Goal: Task Accomplishment & Management: Use online tool/utility

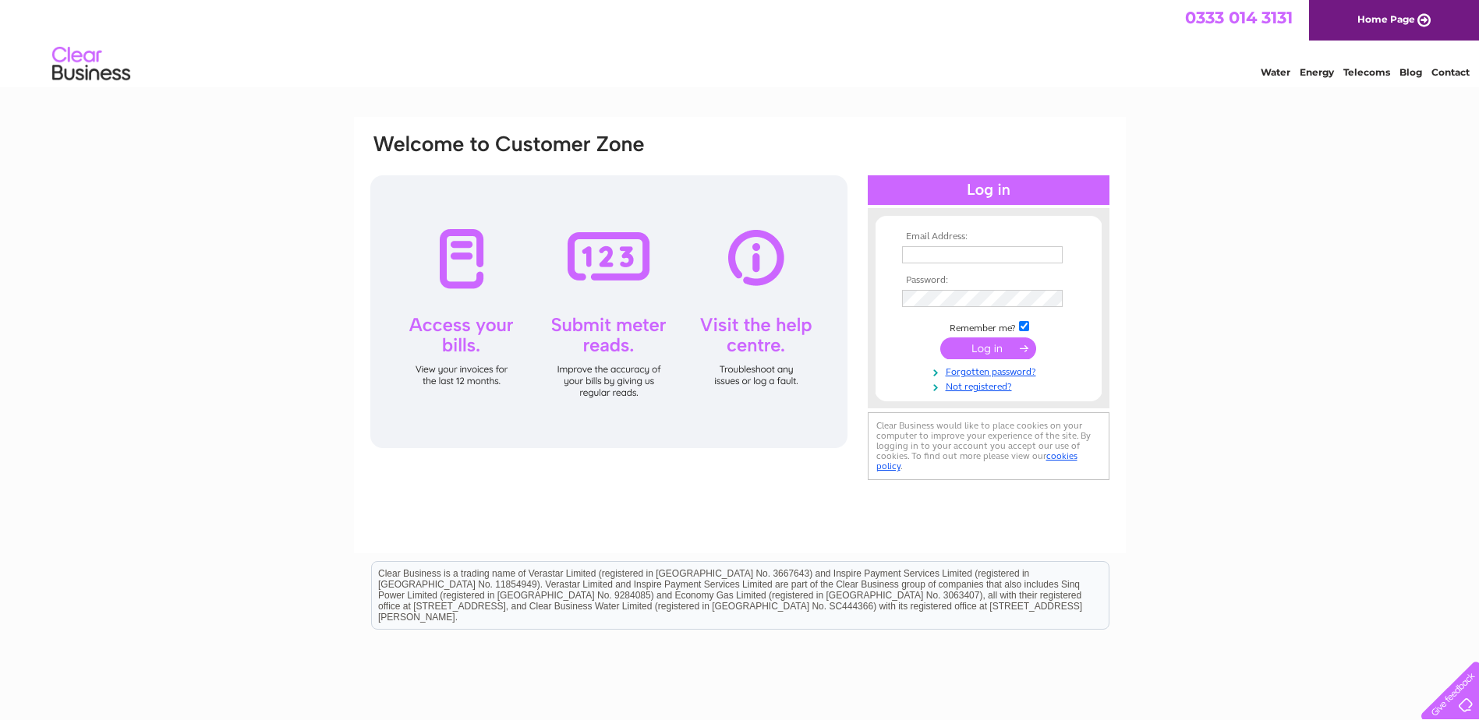
click at [949, 251] on input "text" at bounding box center [982, 254] width 161 height 17
type input "[EMAIL_ADDRESS][DOMAIN_NAME]"
click at [917, 290] on td at bounding box center [988, 300] width 181 height 25
click at [1009, 353] on input "submit" at bounding box center [988, 350] width 96 height 22
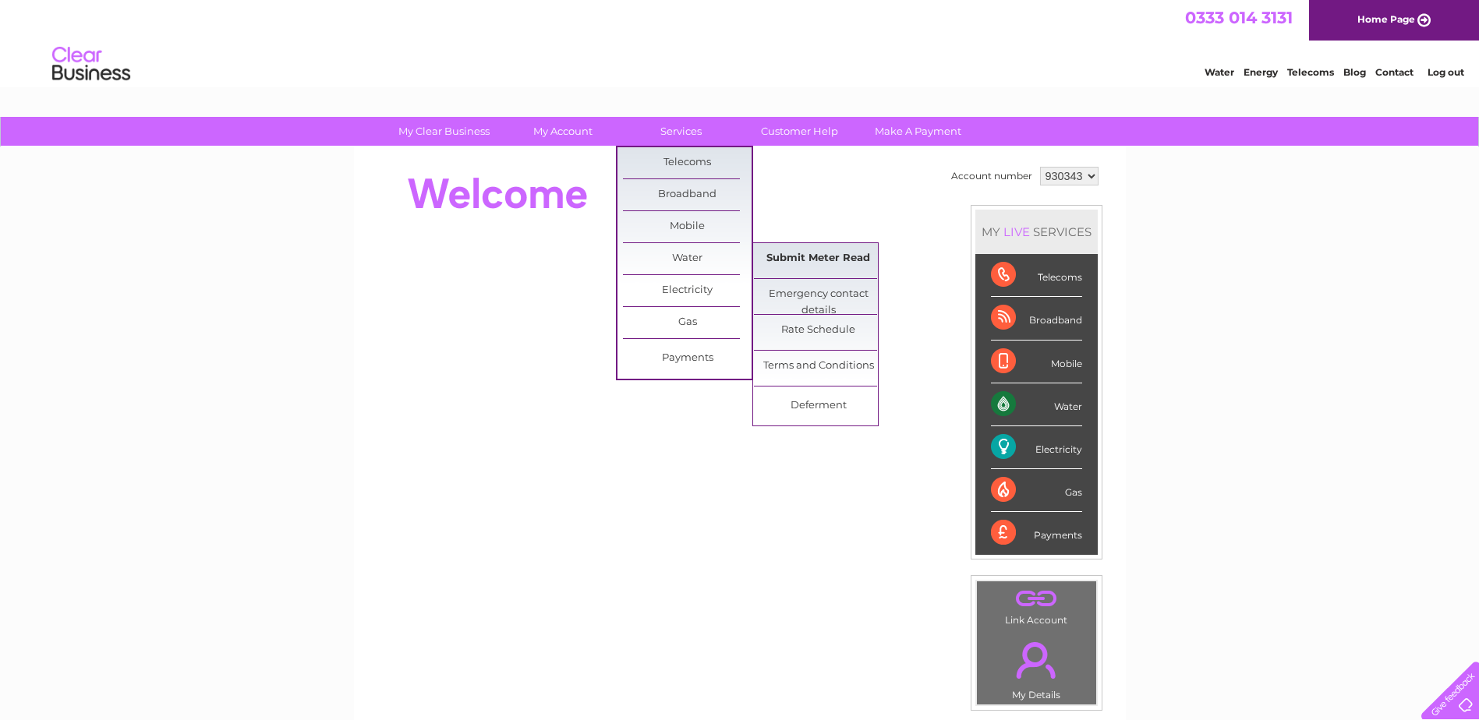
click at [808, 249] on link "Submit Meter Read" at bounding box center [818, 258] width 129 height 31
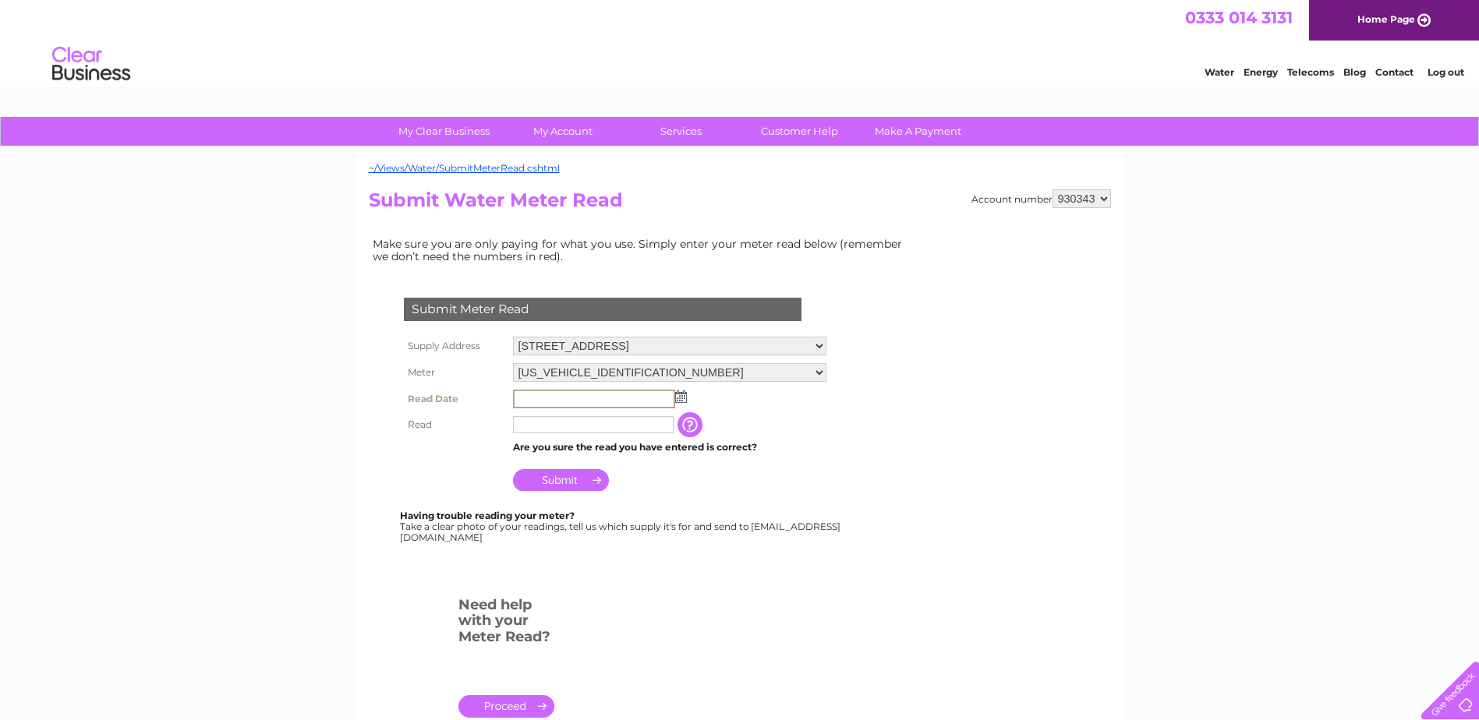
click at [597, 394] on input "text" at bounding box center [594, 399] width 162 height 19
click at [681, 399] on img at bounding box center [680, 396] width 12 height 12
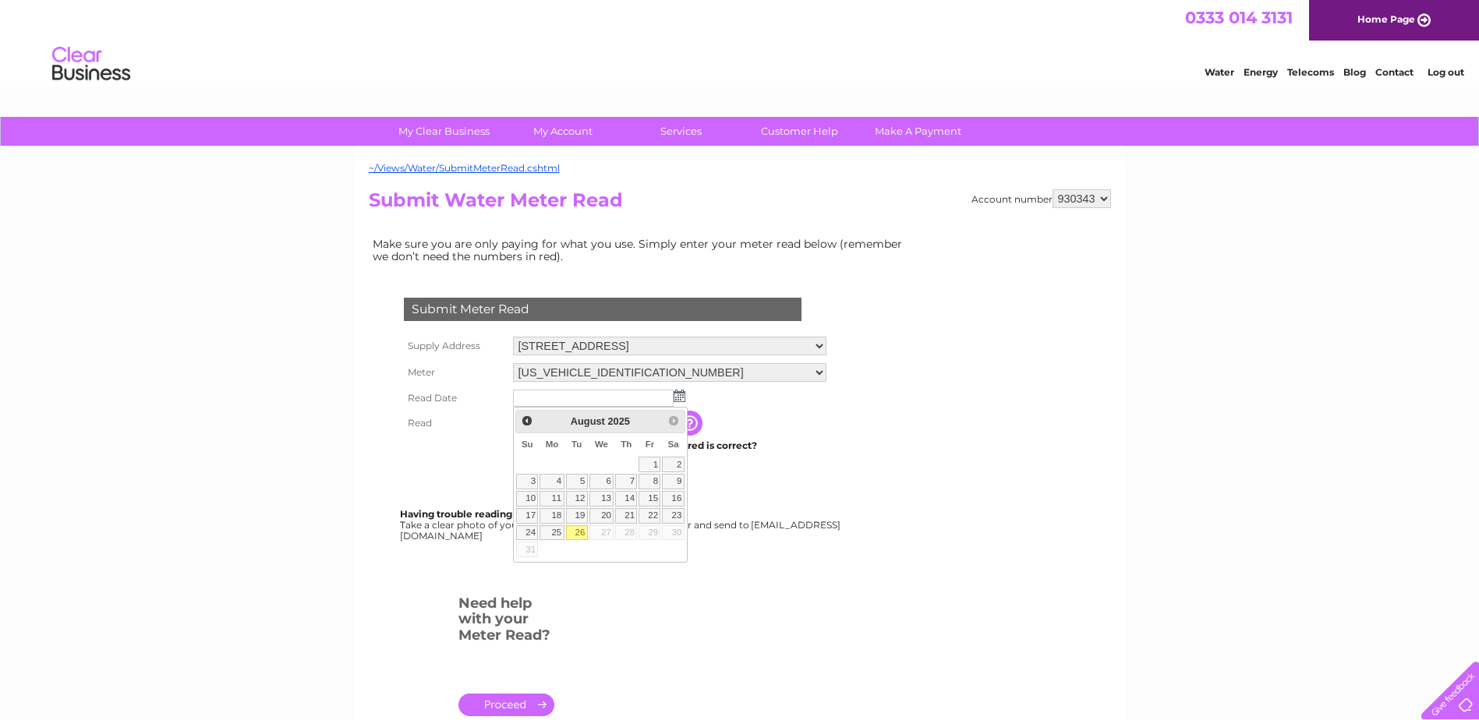
click at [576, 535] on link "26" at bounding box center [577, 533] width 22 height 16
type input "2025/08/26"
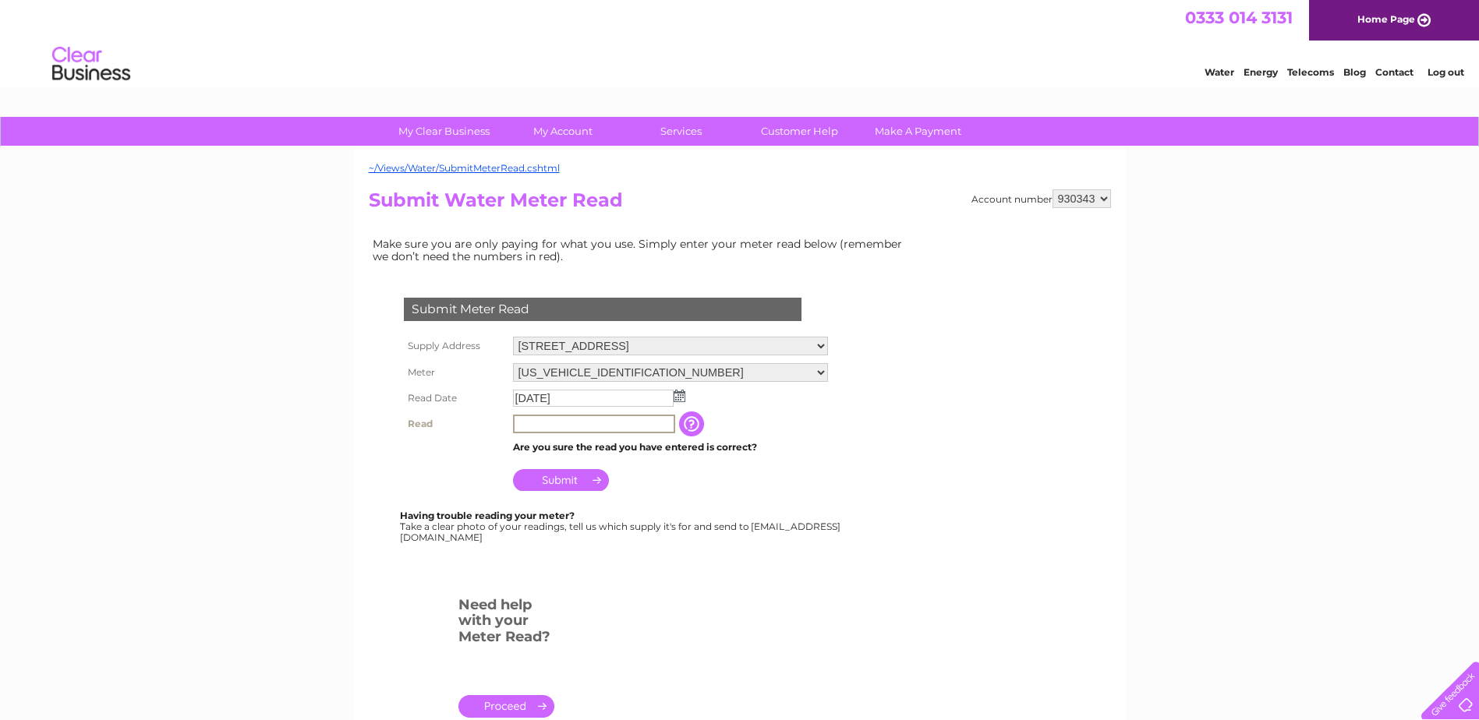
click at [545, 425] on input "text" at bounding box center [594, 424] width 162 height 19
type input "08336"
click at [692, 420] on input "button" at bounding box center [691, 423] width 28 height 25
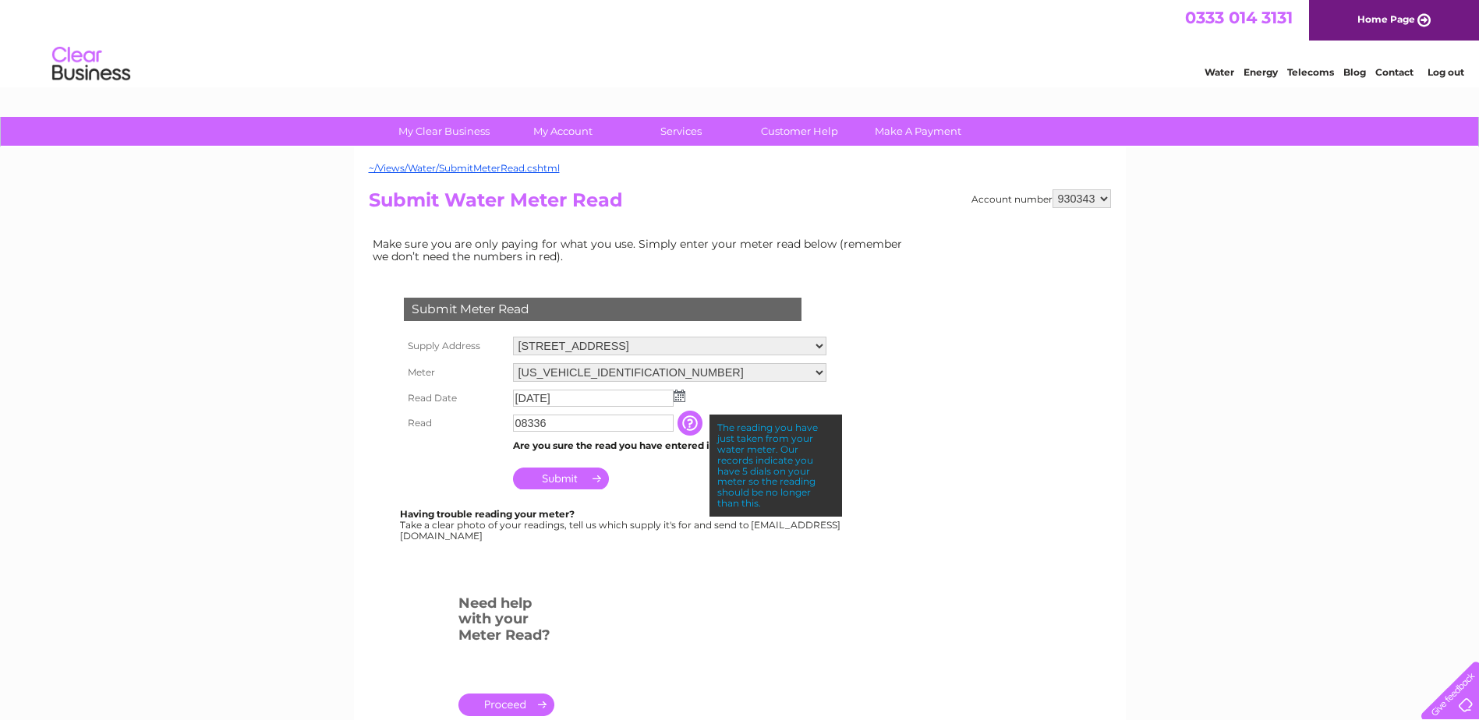
click at [582, 475] on input "Submit" at bounding box center [561, 479] width 96 height 22
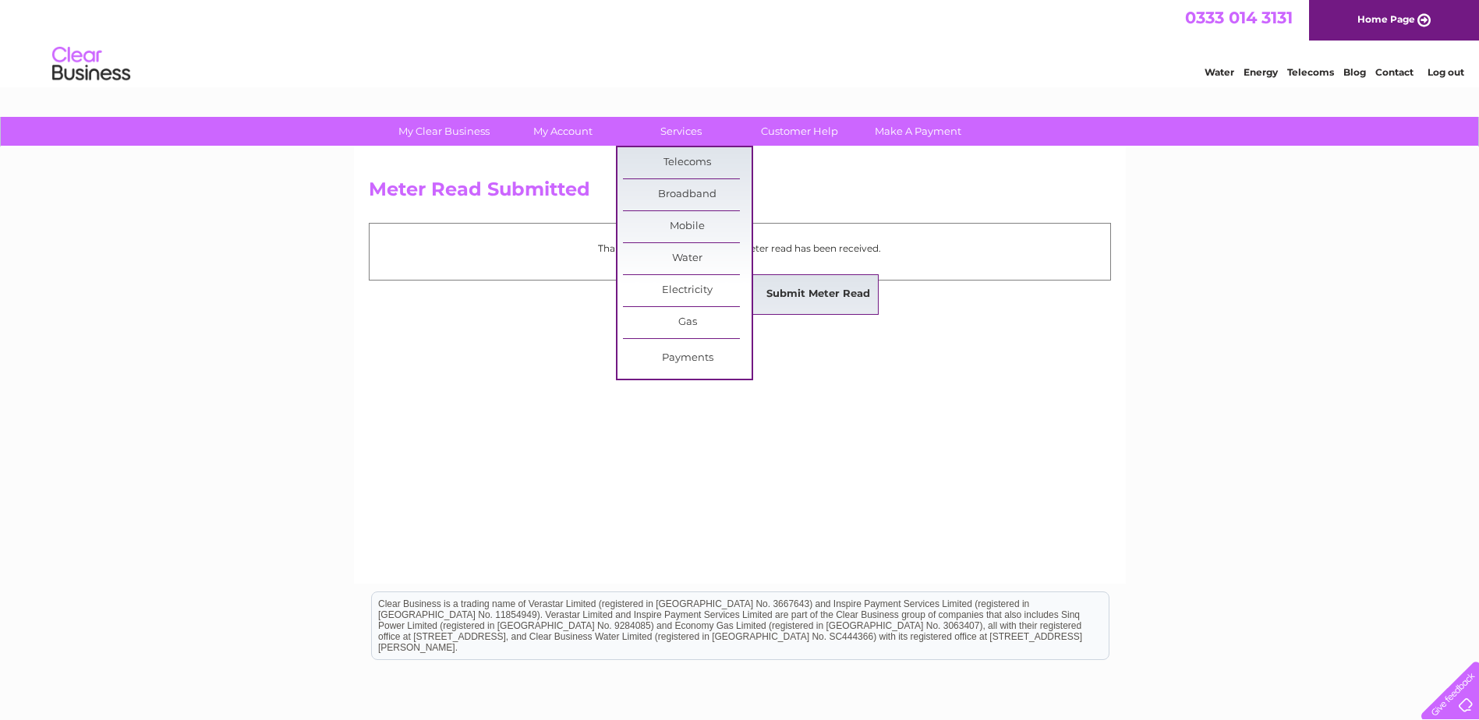
click at [819, 288] on link "Submit Meter Read" at bounding box center [818, 294] width 129 height 31
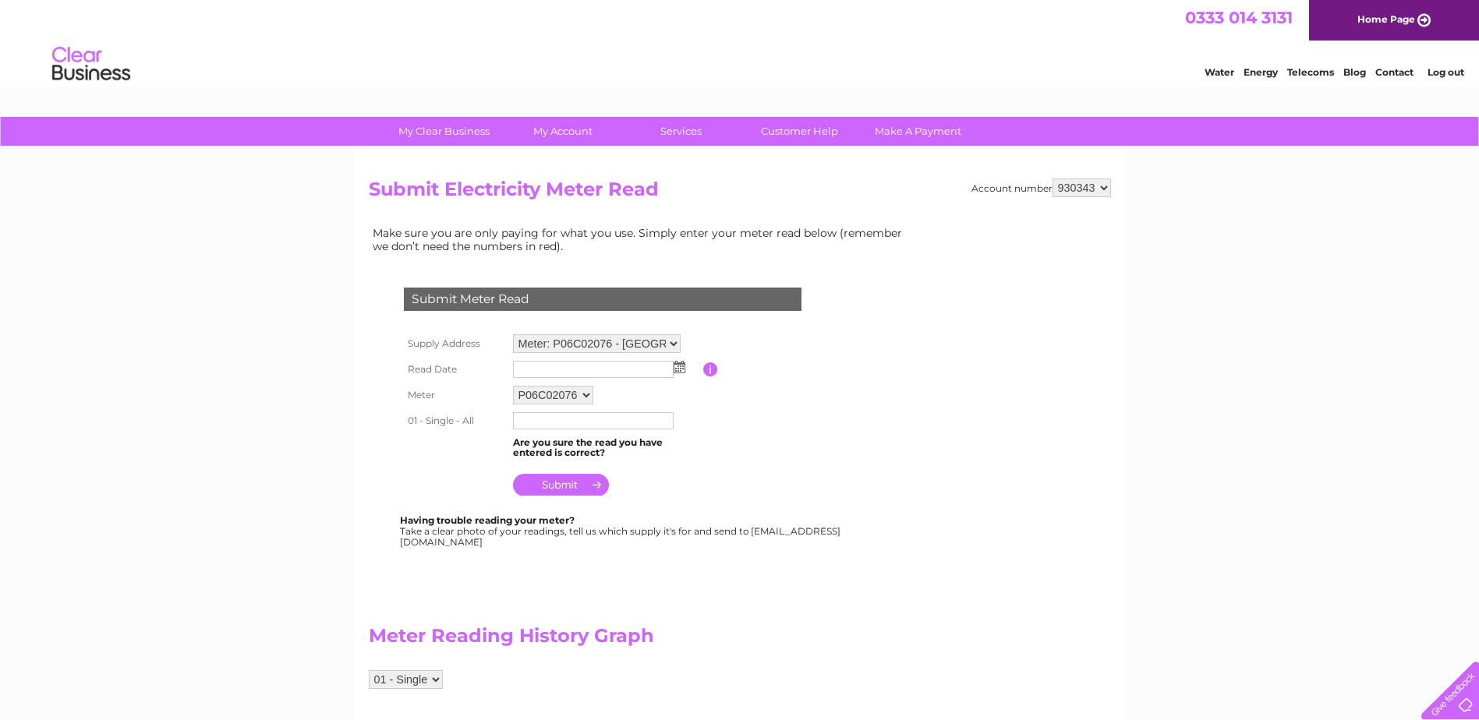
click at [680, 373] on img at bounding box center [680, 367] width 12 height 12
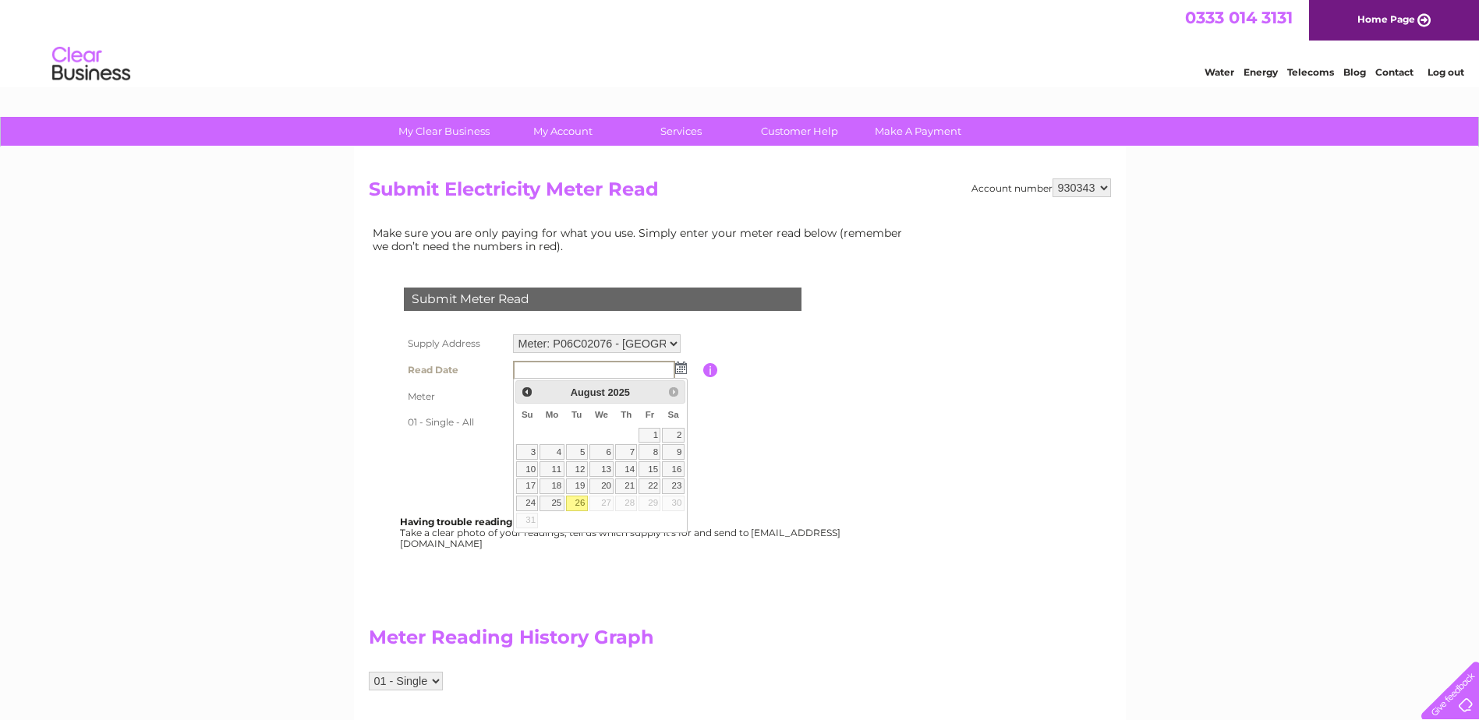
click at [583, 503] on link "26" at bounding box center [577, 504] width 22 height 16
type input "2025/08/26"
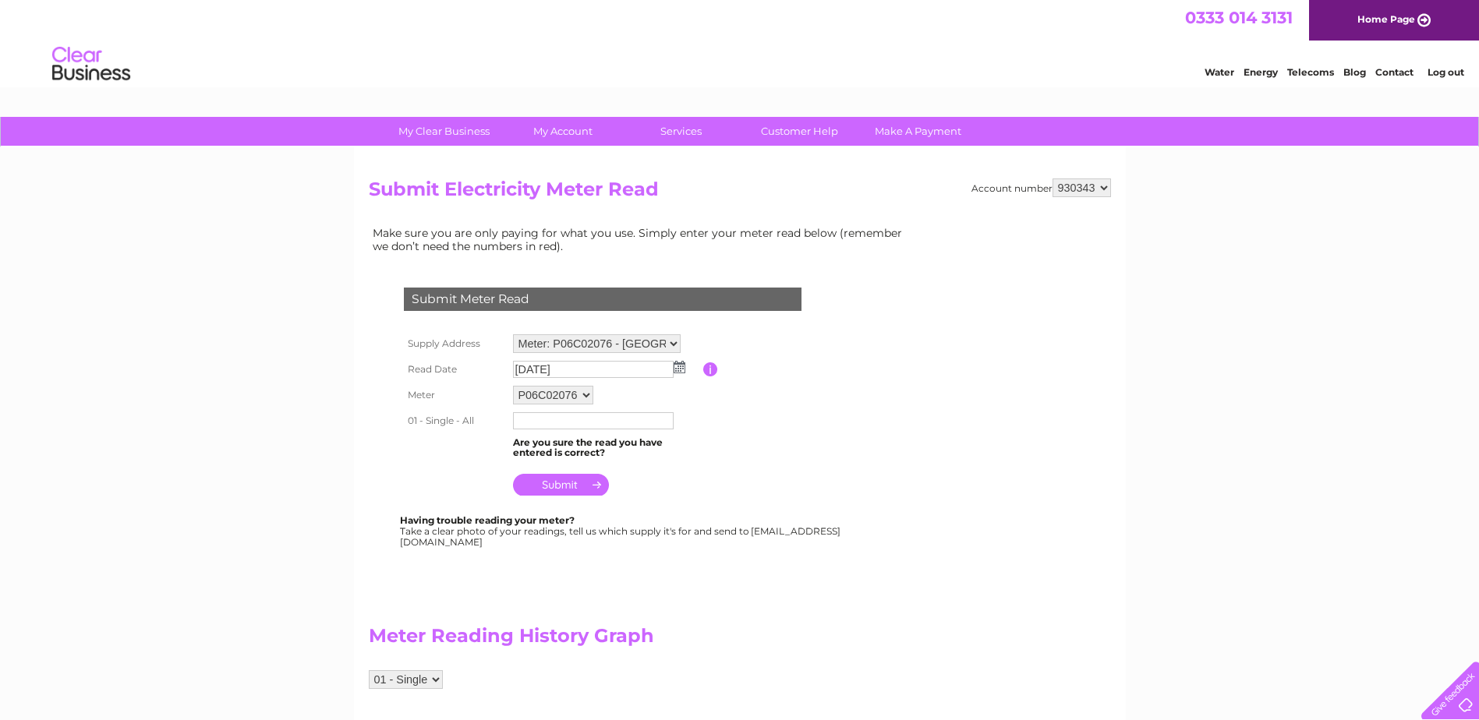
click at [532, 420] on input "text" at bounding box center [593, 420] width 161 height 17
type input "087473"
click at [558, 490] on input "submit" at bounding box center [561, 485] width 96 height 22
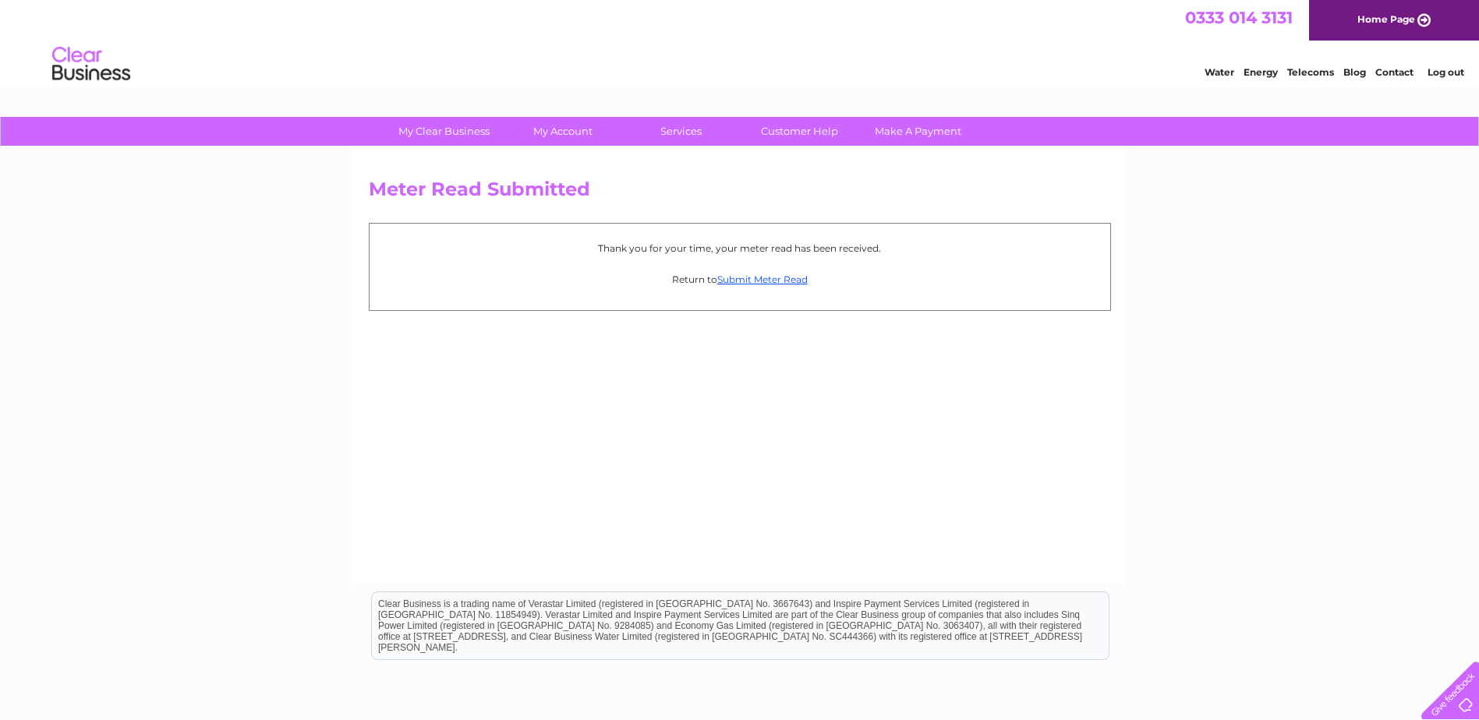
click at [1443, 71] on link "Log out" at bounding box center [1445, 72] width 37 height 12
